Goal: Task Accomplishment & Management: Use online tool/utility

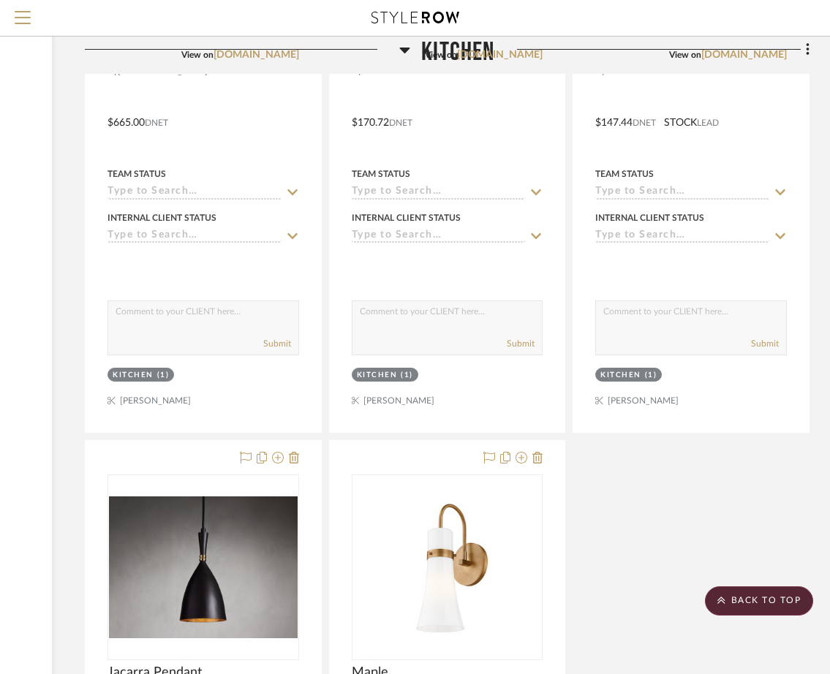
scroll to position [12980, 223]
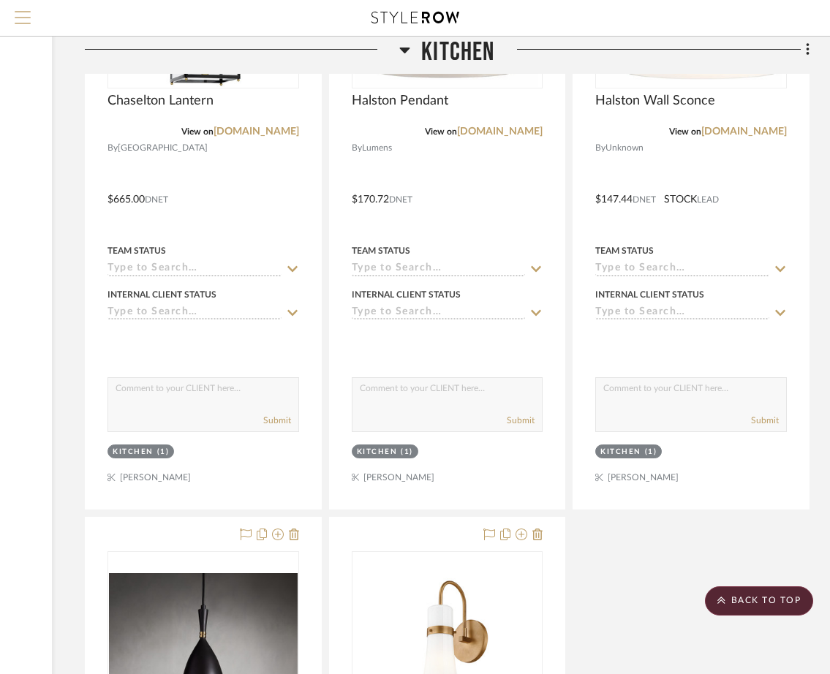
click at [29, 25] on span "Menu" at bounding box center [23, 22] width 16 height 22
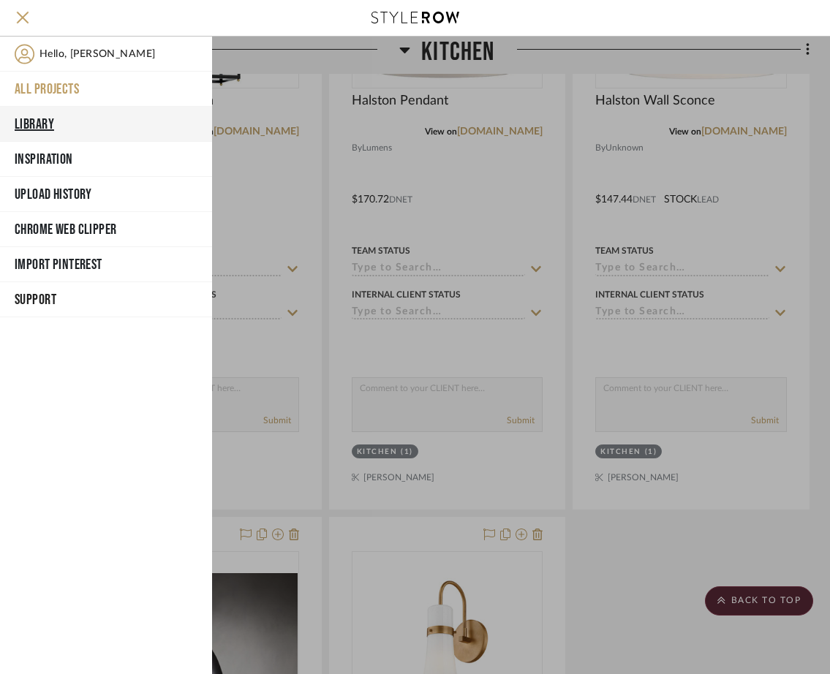
click at [51, 121] on button "Library" at bounding box center [106, 124] width 212 height 35
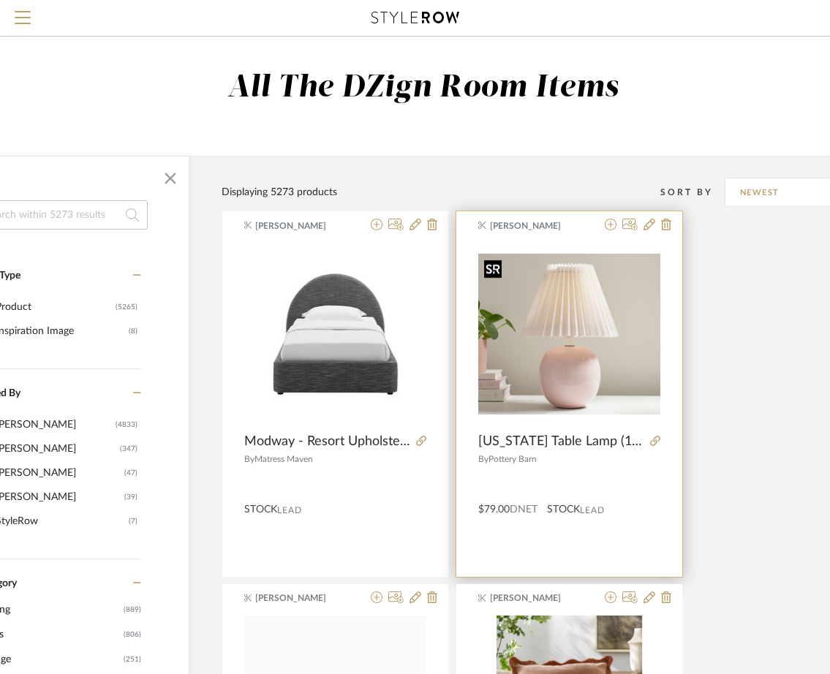
scroll to position [0, 110]
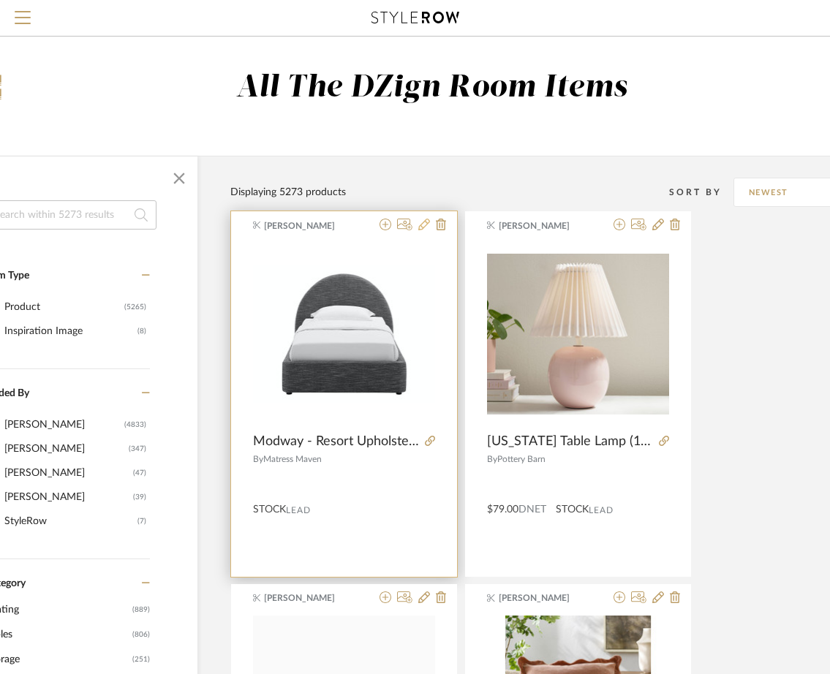
click at [421, 227] on icon at bounding box center [424, 225] width 12 height 12
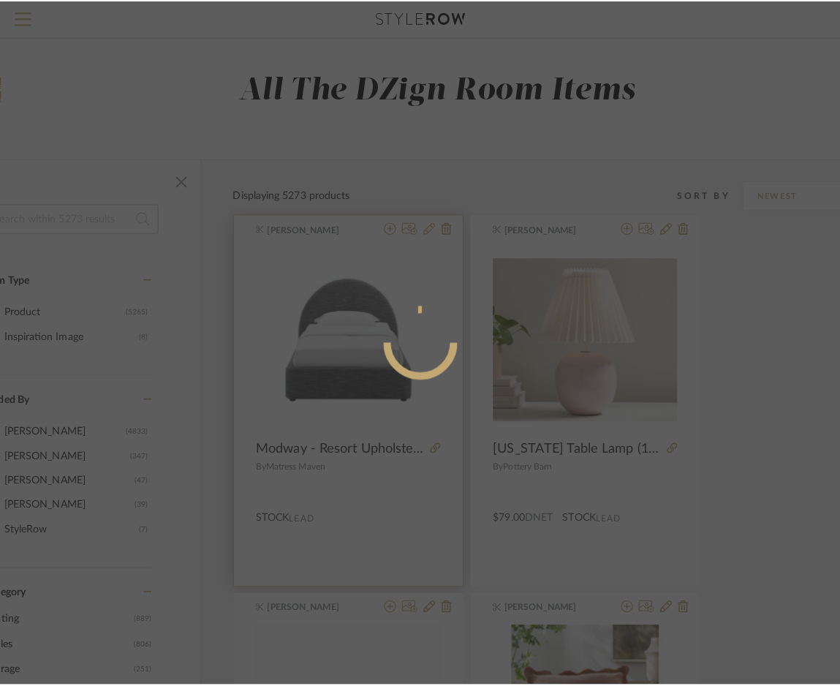
scroll to position [0, 0]
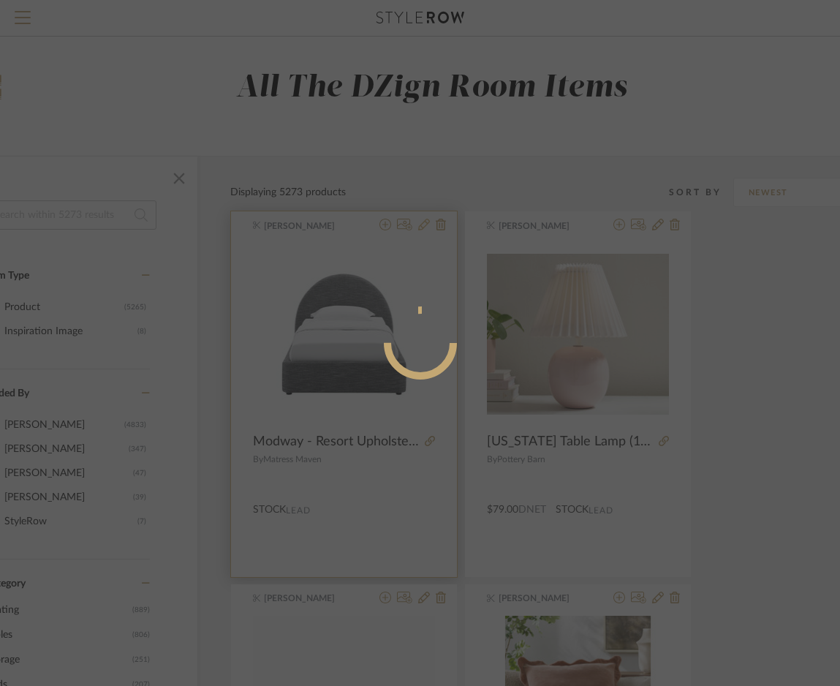
radio input "true"
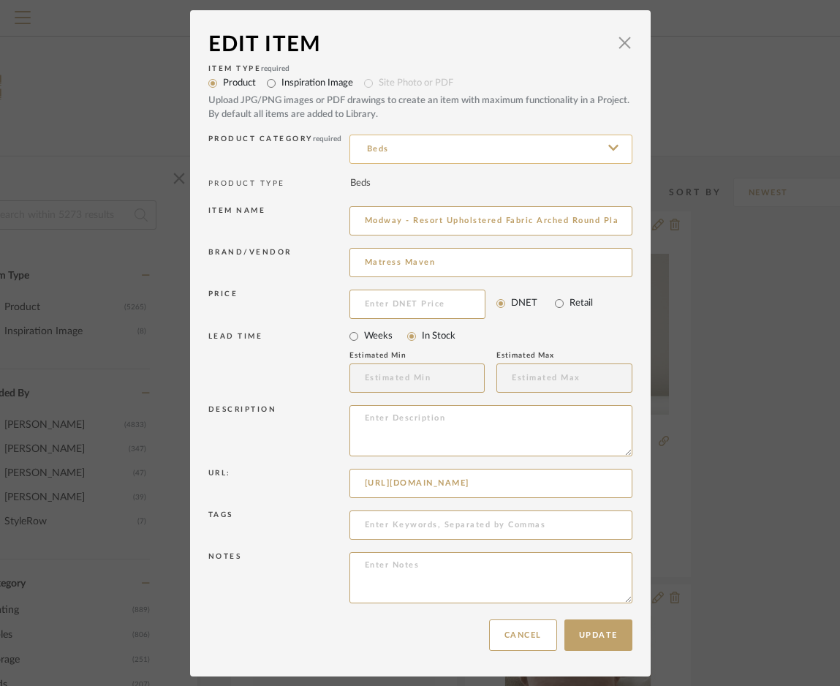
click at [359, 143] on input "Beds" at bounding box center [491, 149] width 283 height 29
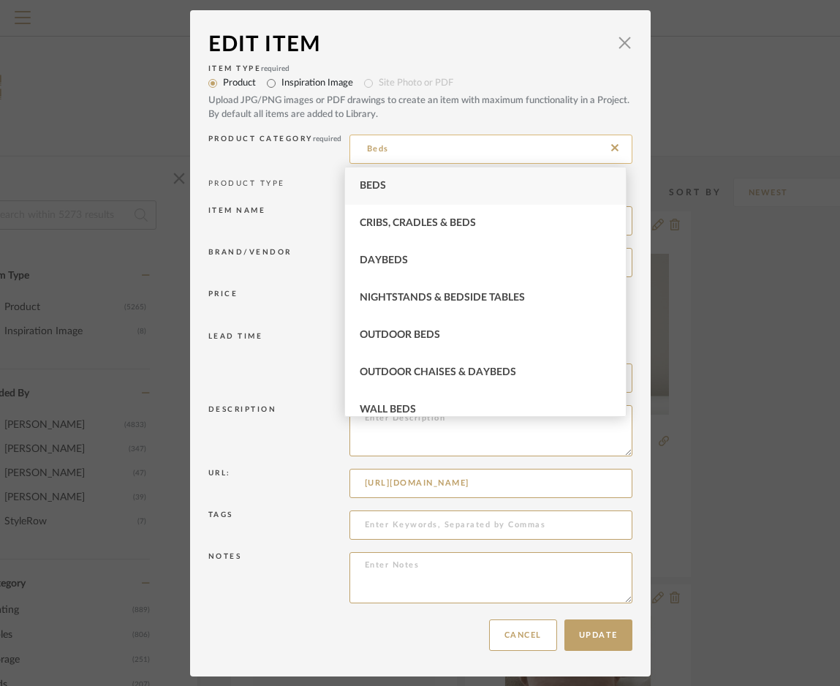
click at [359, 143] on input "Beds" at bounding box center [491, 149] width 283 height 29
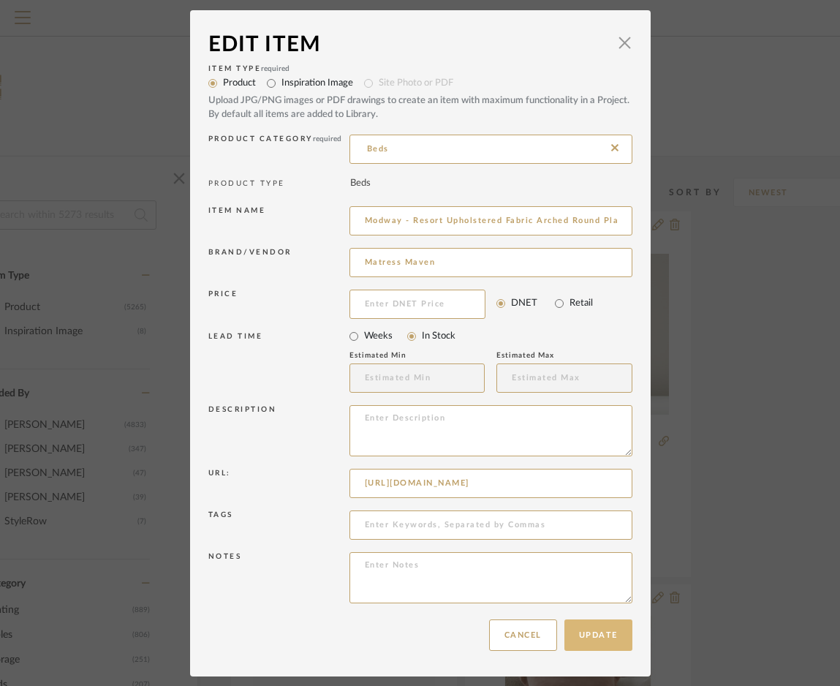
click at [573, 629] on button "Update" at bounding box center [599, 635] width 68 height 31
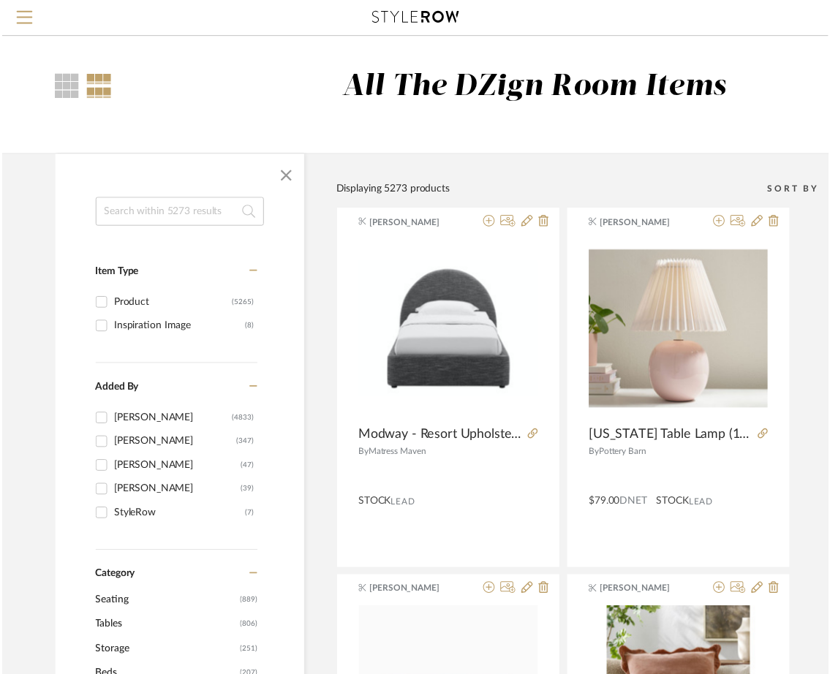
scroll to position [0, 110]
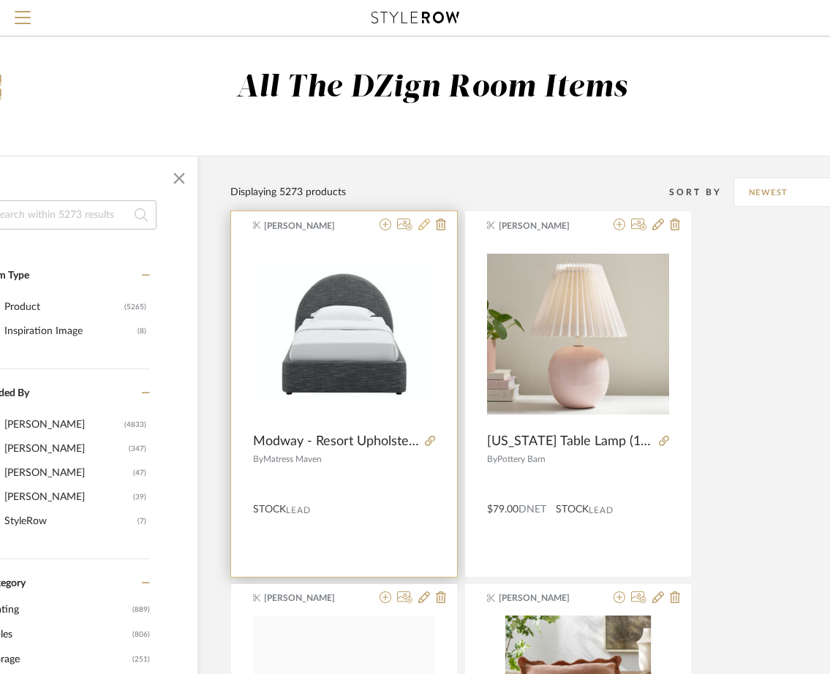
click at [422, 222] on icon at bounding box center [424, 225] width 12 height 12
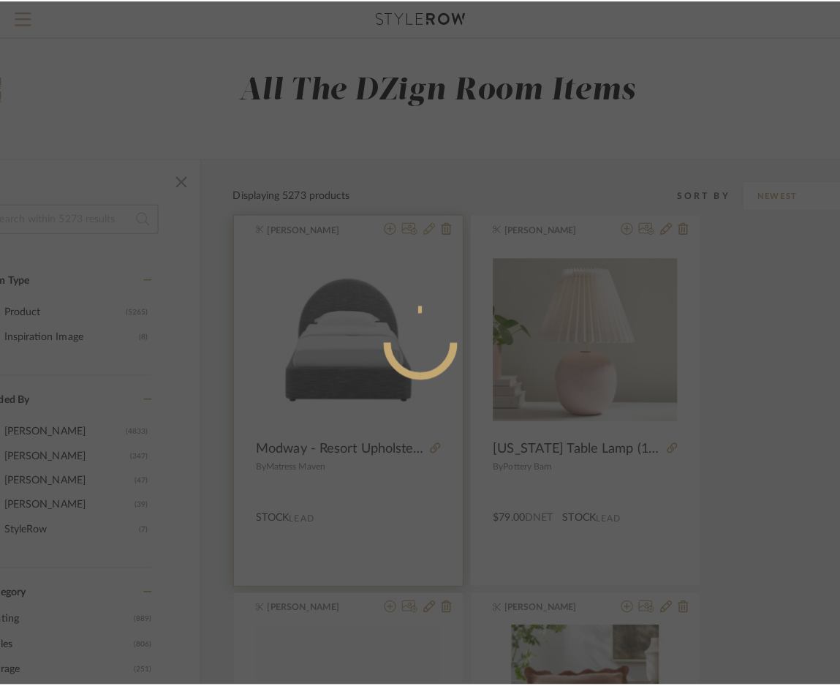
scroll to position [0, 0]
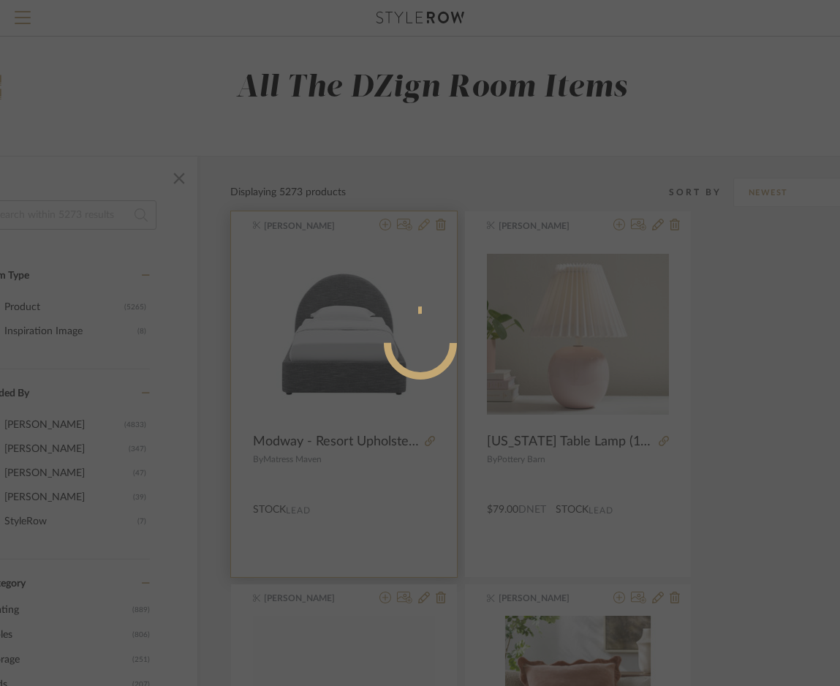
radio input "true"
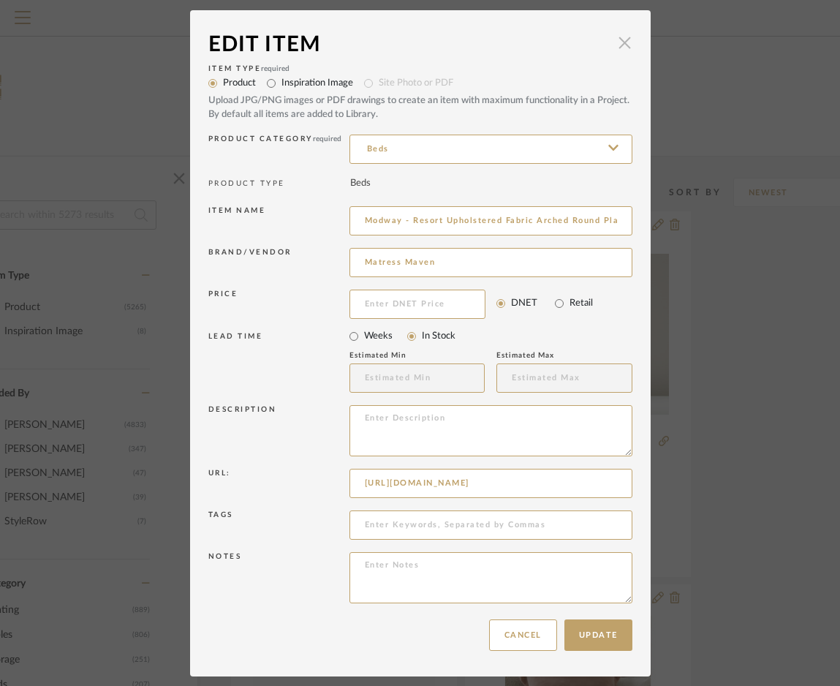
click at [624, 50] on span "button" at bounding box center [625, 43] width 29 height 29
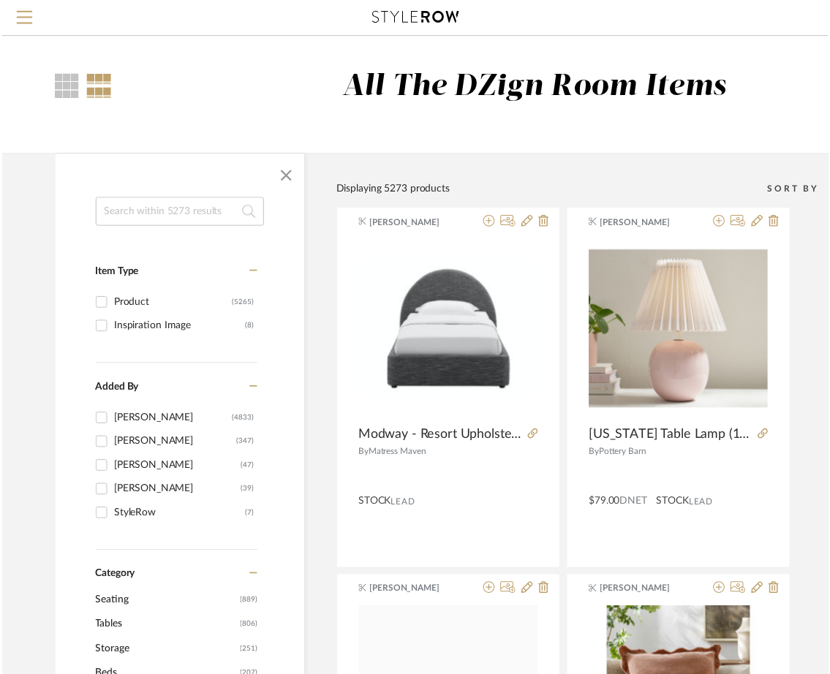
scroll to position [0, 110]
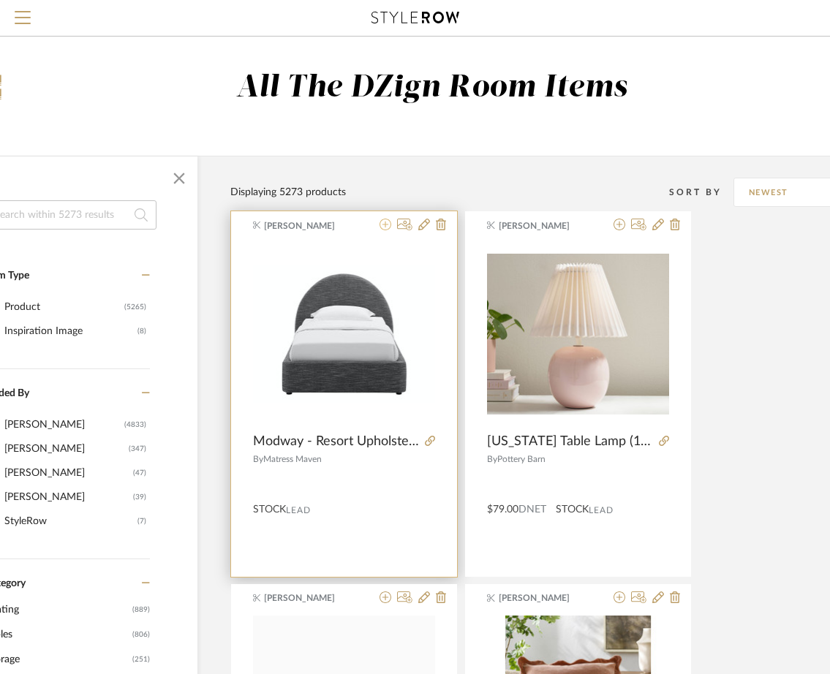
click at [388, 223] on icon at bounding box center [386, 225] width 12 height 12
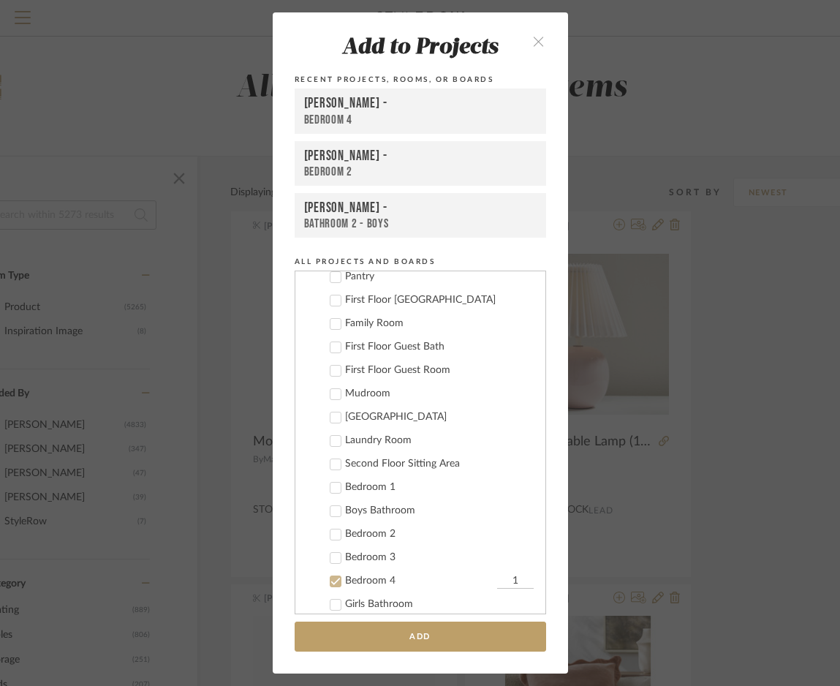
scroll to position [2050, 0]
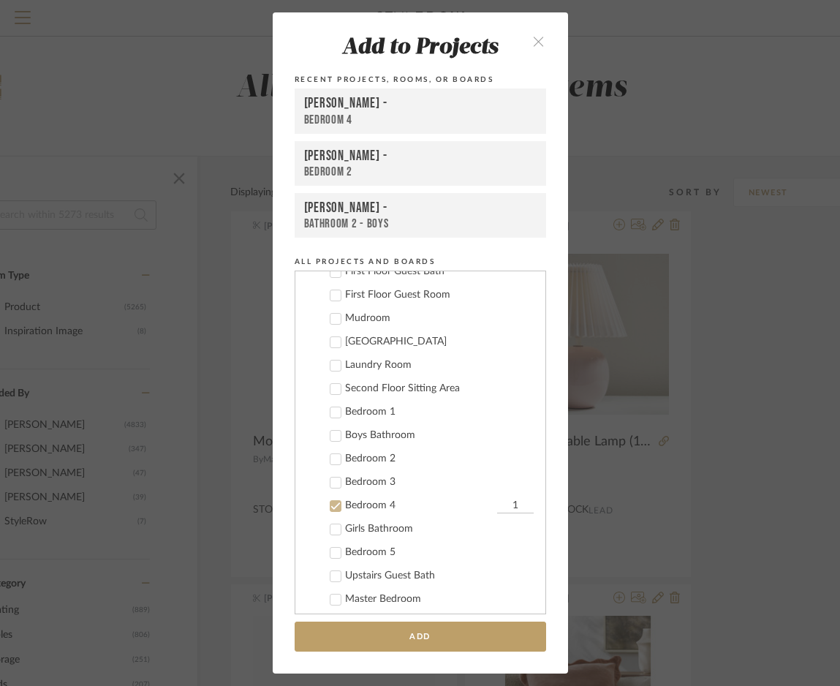
click at [334, 484] on icon at bounding box center [336, 483] width 10 height 10
click at [335, 503] on icon at bounding box center [336, 506] width 10 height 10
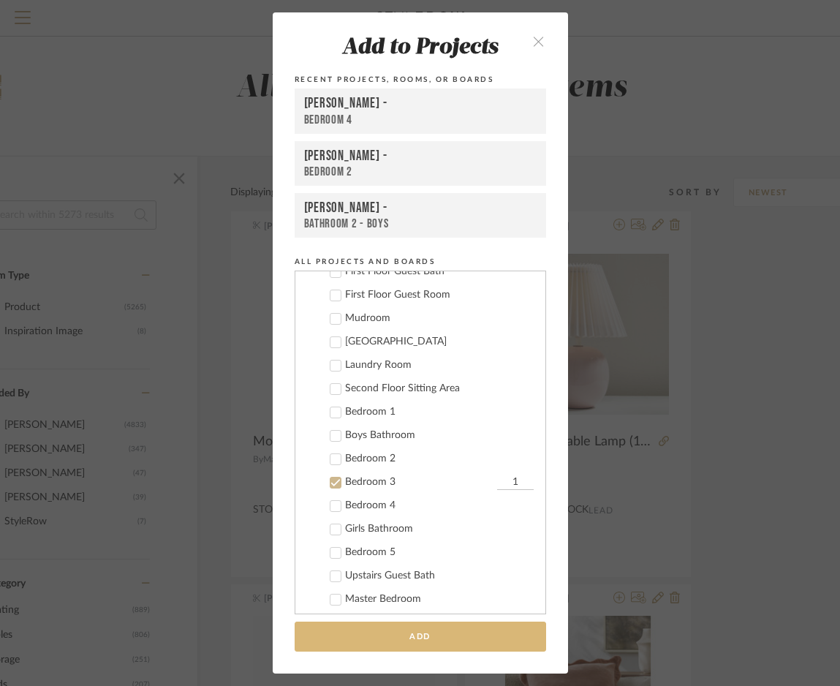
click at [363, 631] on button "Add" at bounding box center [421, 637] width 252 height 30
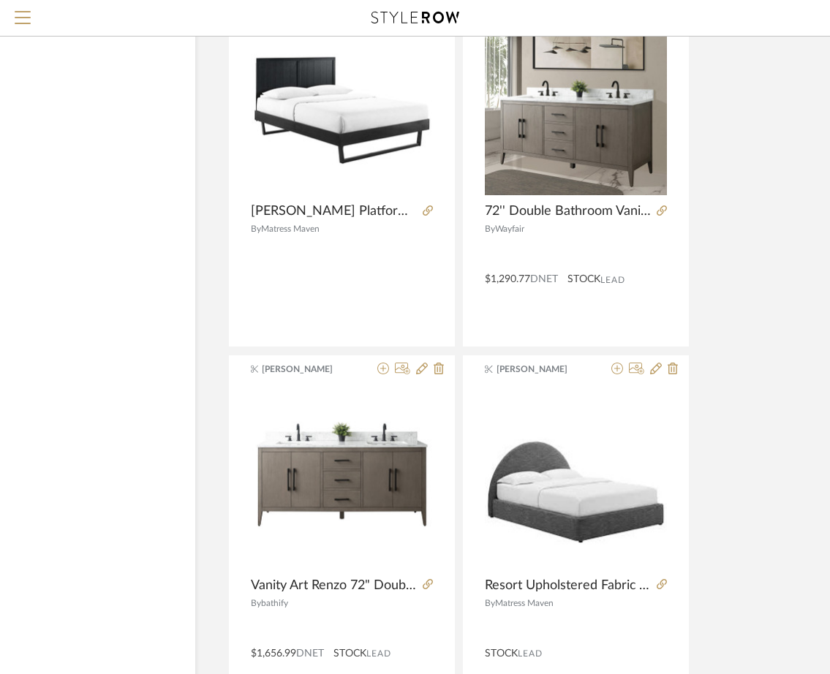
scroll to position [2712, 112]
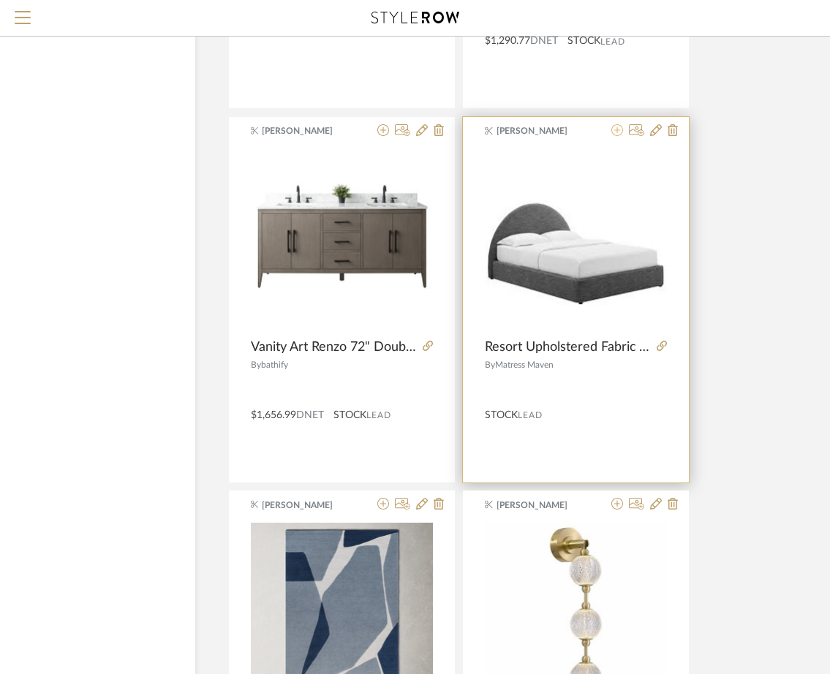
click at [622, 134] on icon at bounding box center [618, 130] width 12 height 12
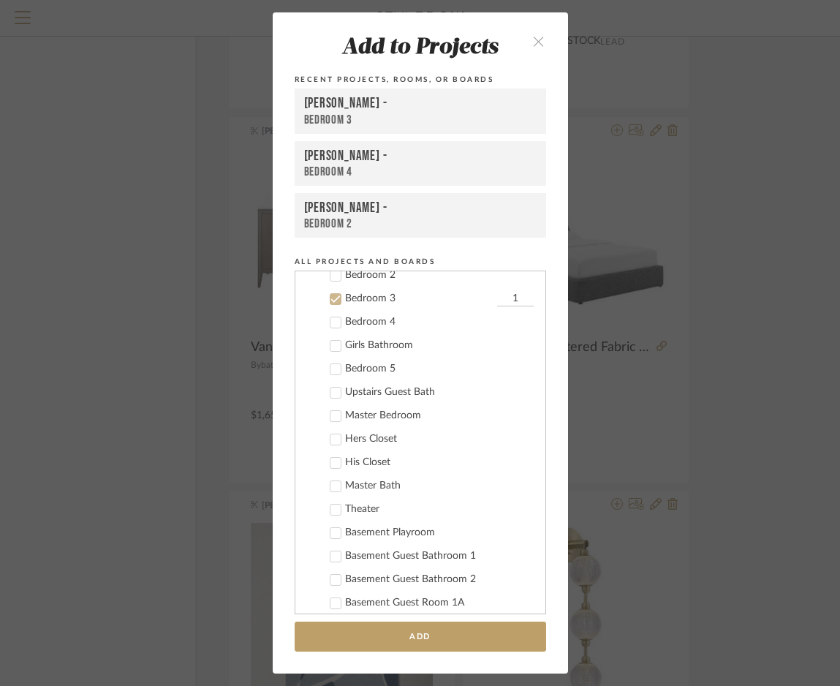
scroll to position [2221, 0]
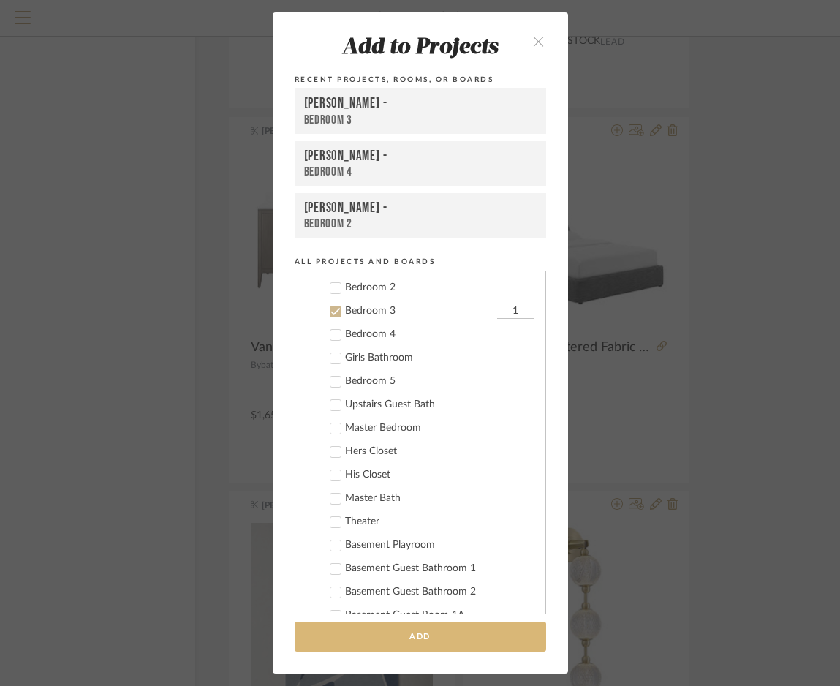
click at [429, 636] on button "Add" at bounding box center [421, 637] width 252 height 30
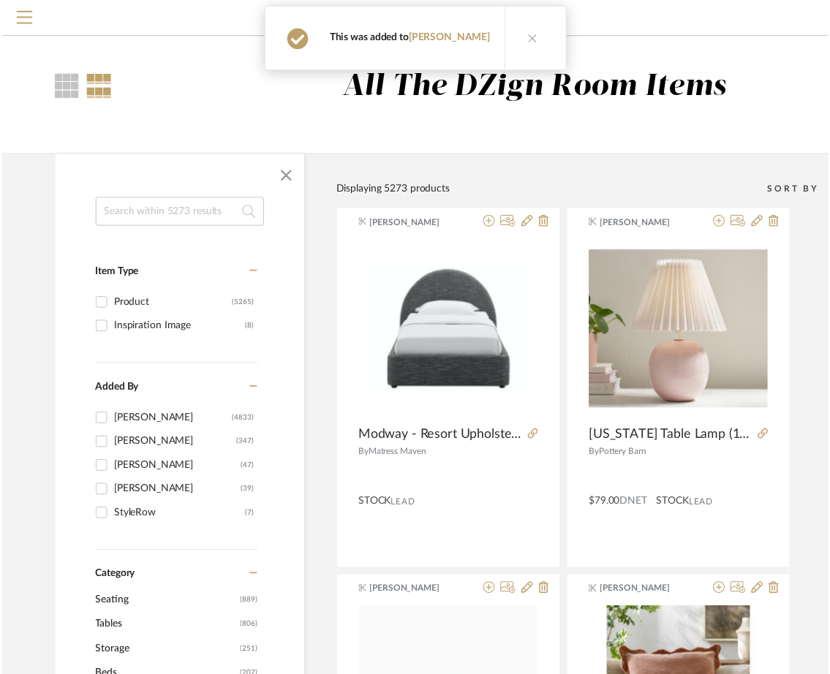
scroll to position [2712, 112]
